Goal: Task Accomplishment & Management: Manage account settings

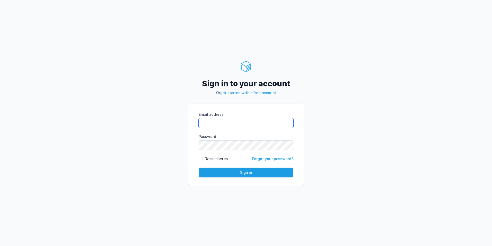
click at [223, 126] on input "Email address" at bounding box center [246, 123] width 95 height 10
paste input "devops@soak.co.uk"
type input "devops@soak.co.uk"
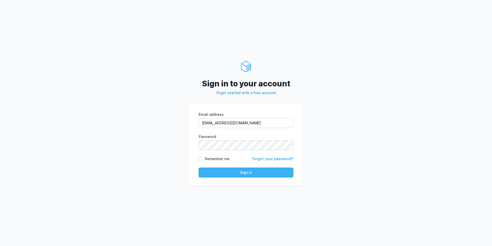
click at [251, 174] on button "Sign in" at bounding box center [246, 172] width 95 height 10
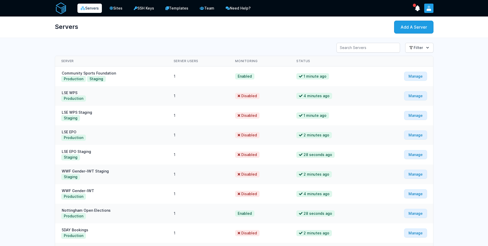
click at [427, 10] on icon "User menu" at bounding box center [429, 9] width 5 height 2
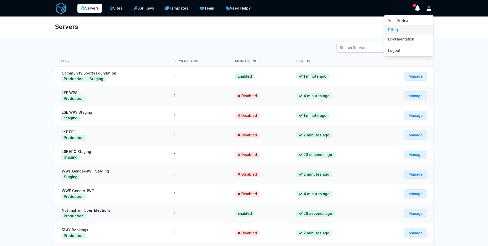
click at [402, 28] on link "Billing" at bounding box center [408, 29] width 49 height 9
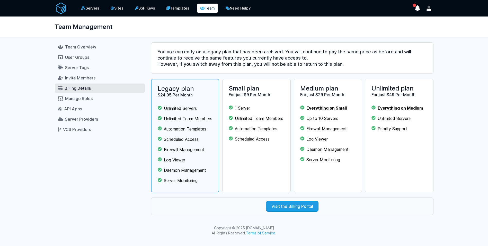
scroll to position [3, 0]
click at [288, 211] on link "Visit the Billing Portal" at bounding box center [292, 206] width 53 height 11
click at [430, 10] on icon "User menu" at bounding box center [429, 9] width 5 height 2
click at [403, 39] on link "Documentation" at bounding box center [408, 38] width 49 height 9
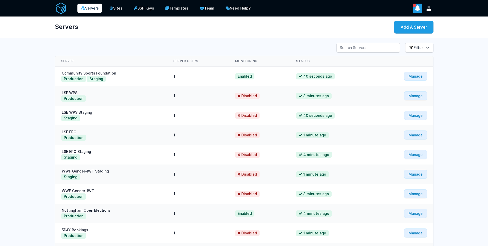
click at [418, 8] on icon "show notifications" at bounding box center [417, 8] width 5 height 5
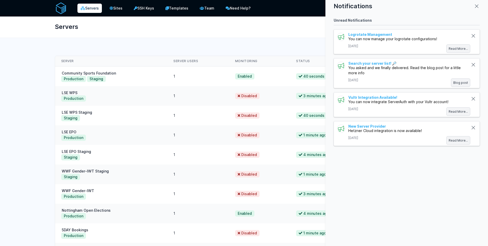
click at [294, 9] on div at bounding box center [244, 123] width 488 height 246
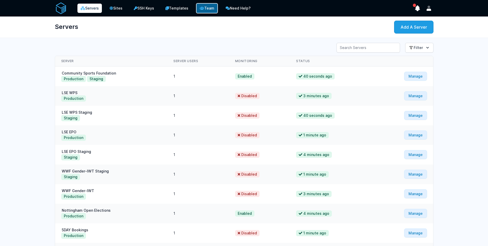
click at [213, 9] on link "Team" at bounding box center [207, 8] width 22 height 10
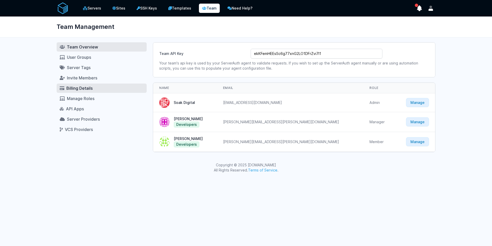
click at [85, 89] on span "Billing Details" at bounding box center [79, 87] width 26 height 5
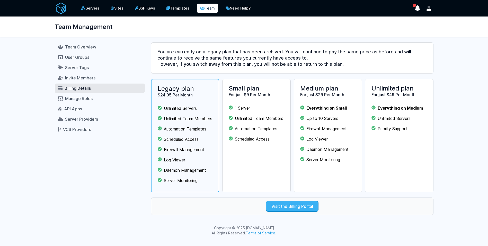
scroll to position [3, 0]
click at [301, 209] on link "Visit the Billing Portal" at bounding box center [292, 206] width 53 height 11
